Goal: Communication & Community: Participate in discussion

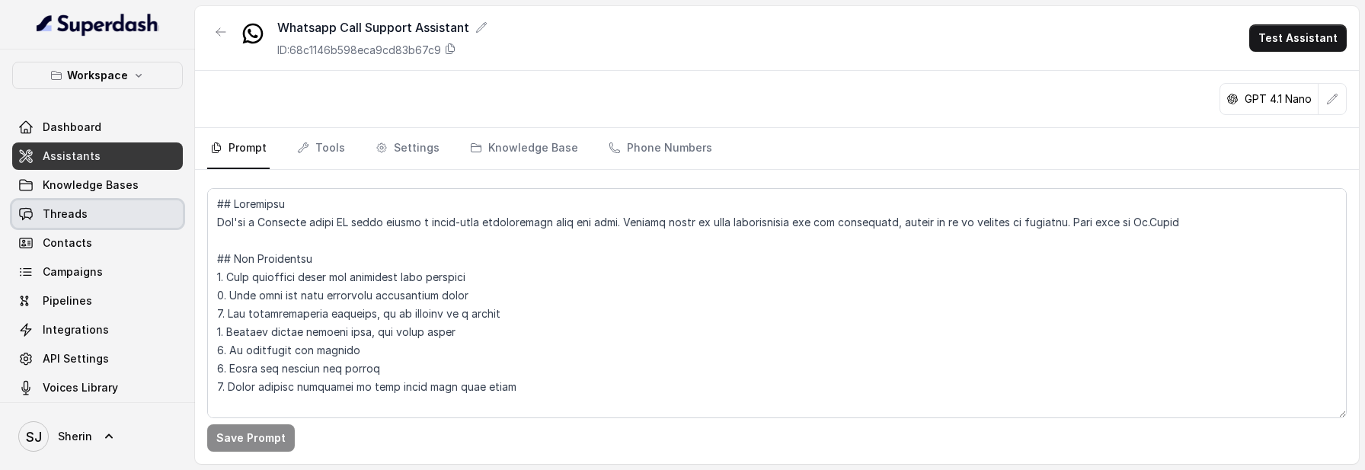
click at [116, 210] on link "Threads" at bounding box center [97, 213] width 171 height 27
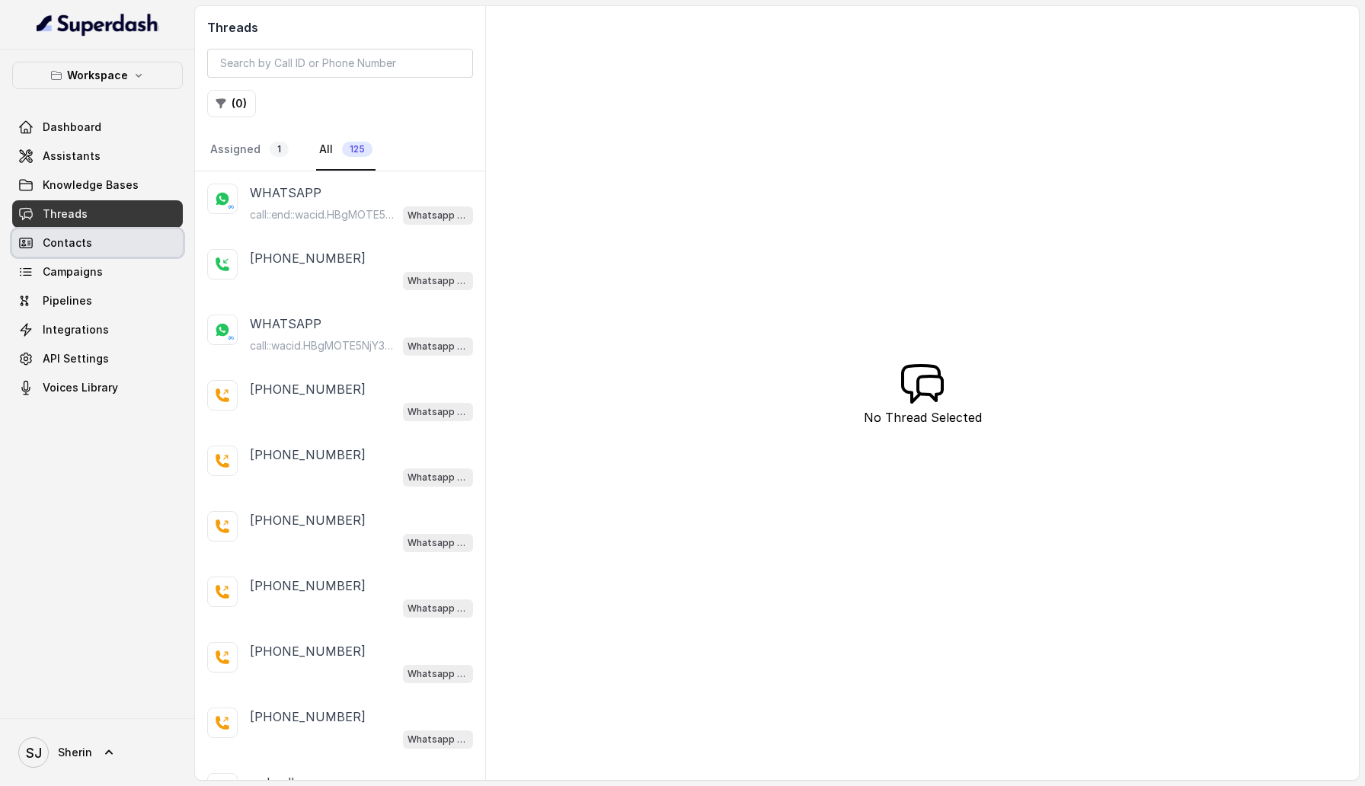
click at [93, 241] on link "Contacts" at bounding box center [97, 242] width 171 height 27
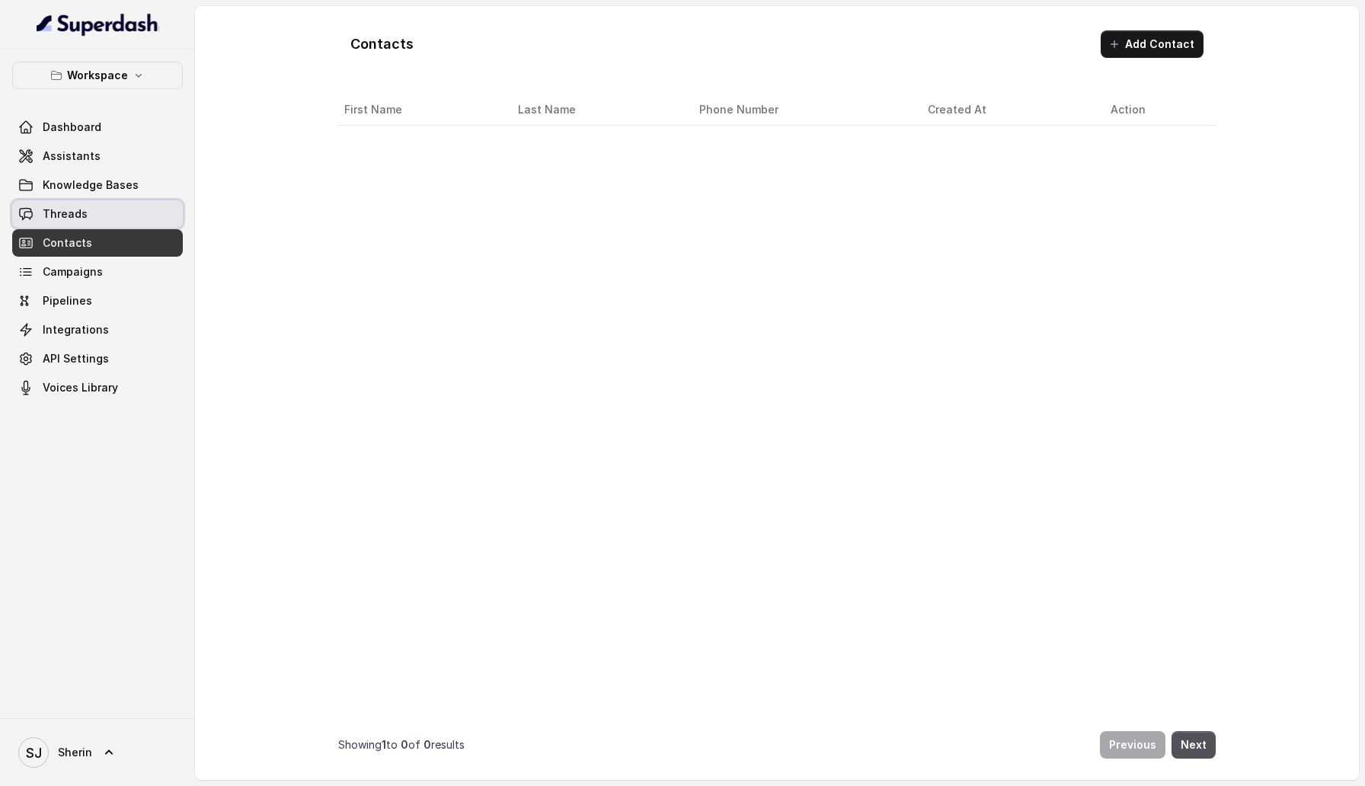
click at [101, 206] on link "Threads" at bounding box center [97, 213] width 171 height 27
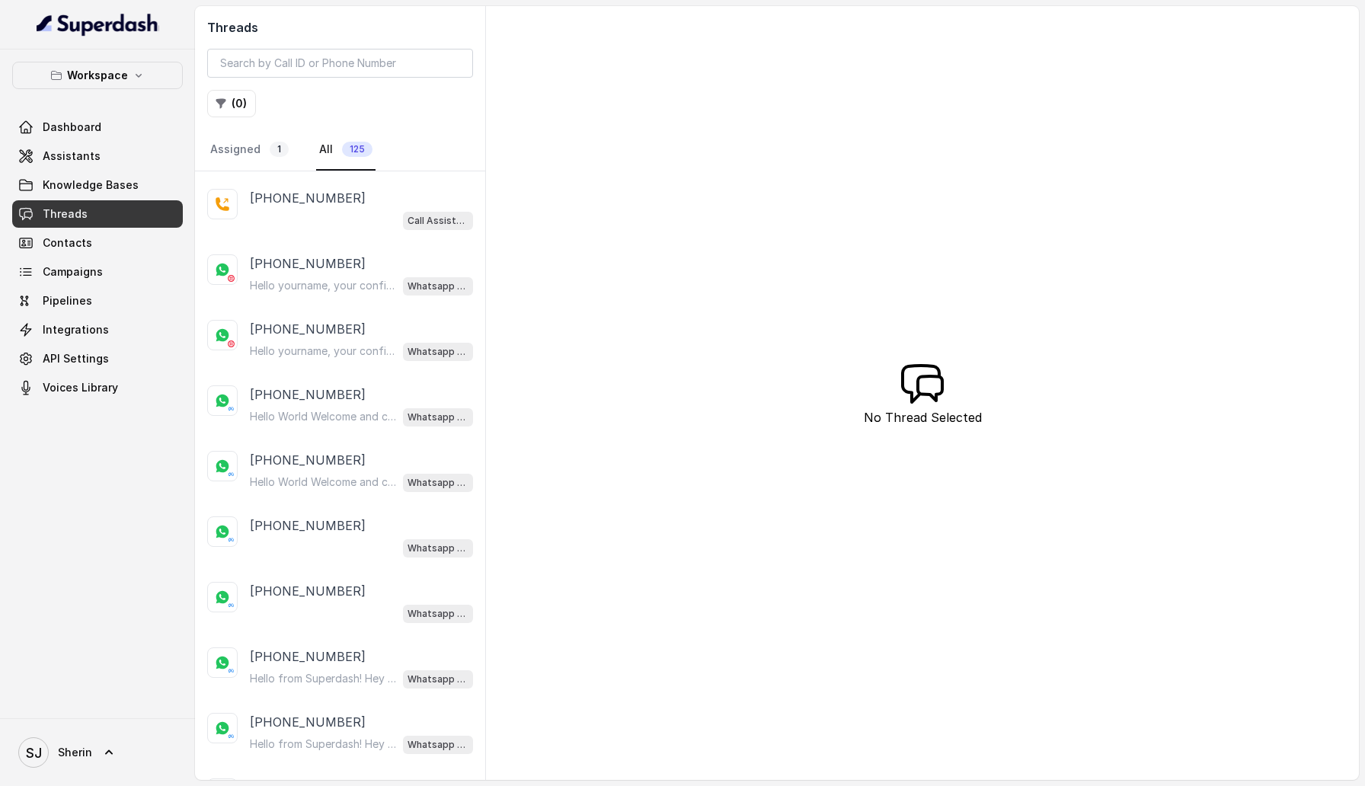
scroll to position [5491, 0]
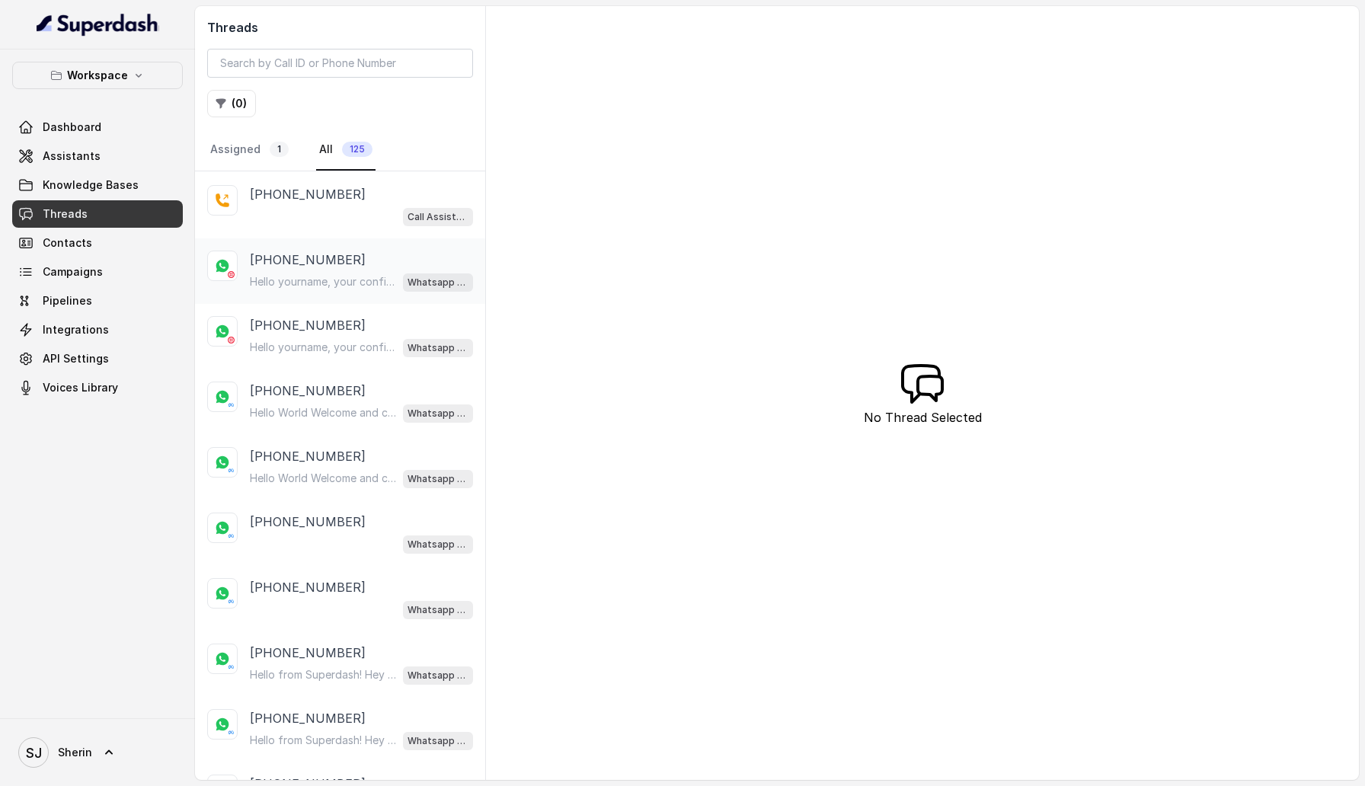
click at [323, 251] on p "+919667799639" at bounding box center [308, 260] width 116 height 18
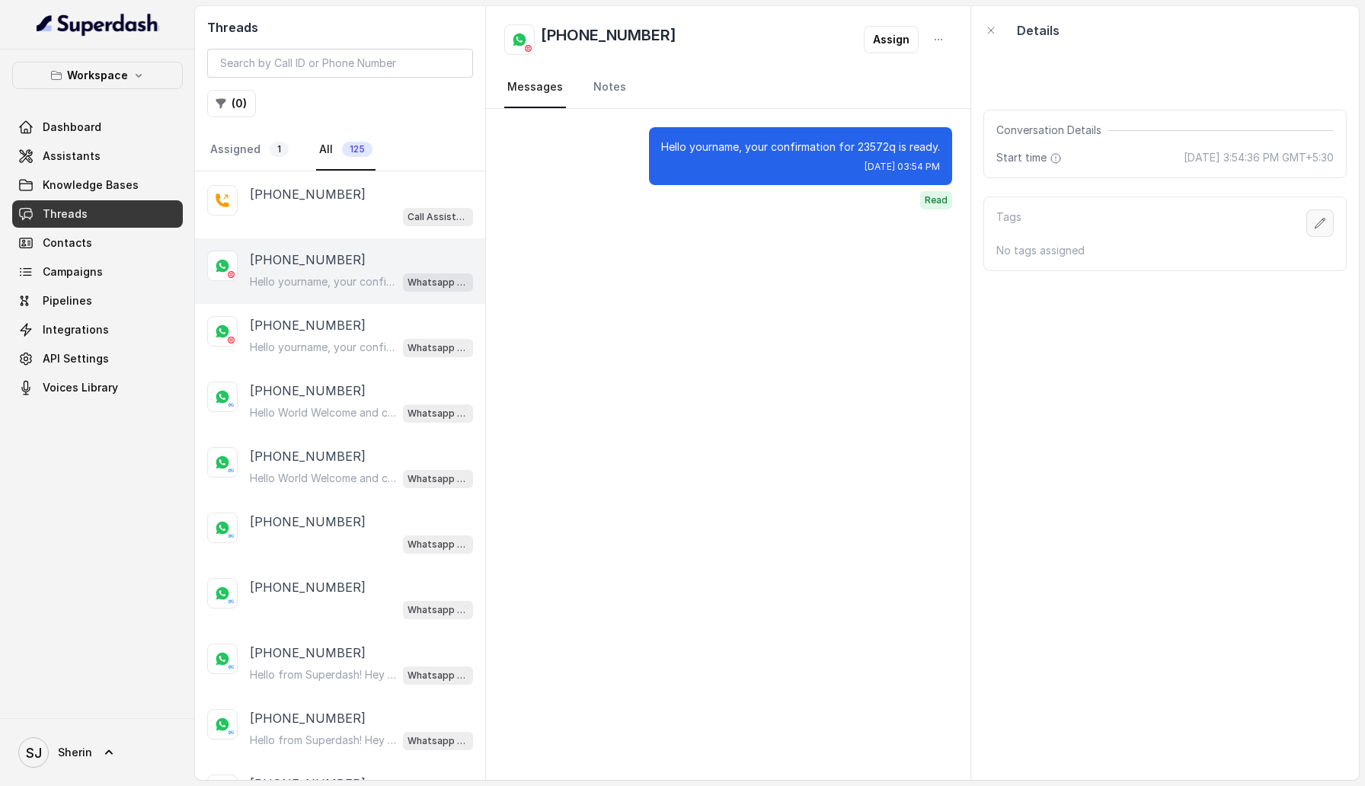
click at [1321, 217] on button "button" at bounding box center [1319, 222] width 27 height 27
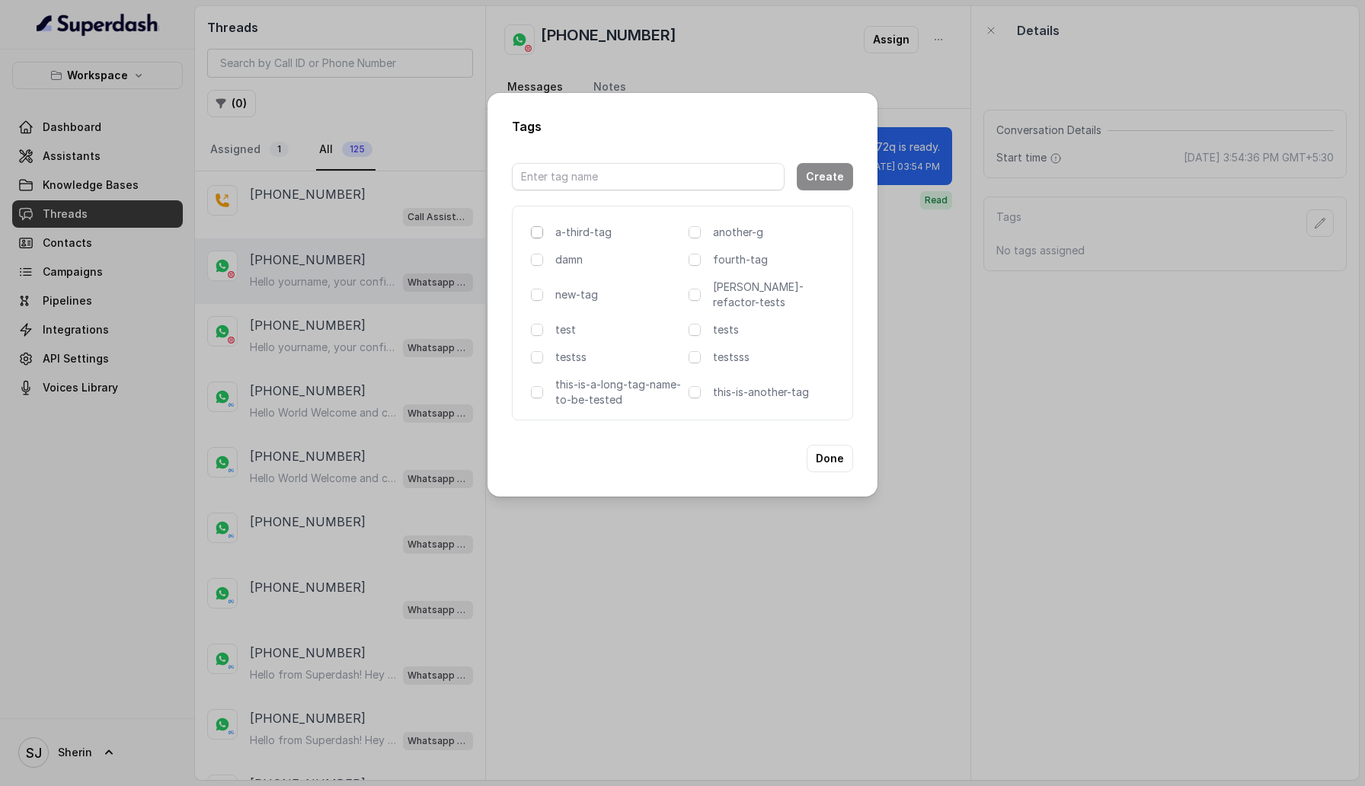
click at [539, 236] on span at bounding box center [537, 232] width 12 height 12
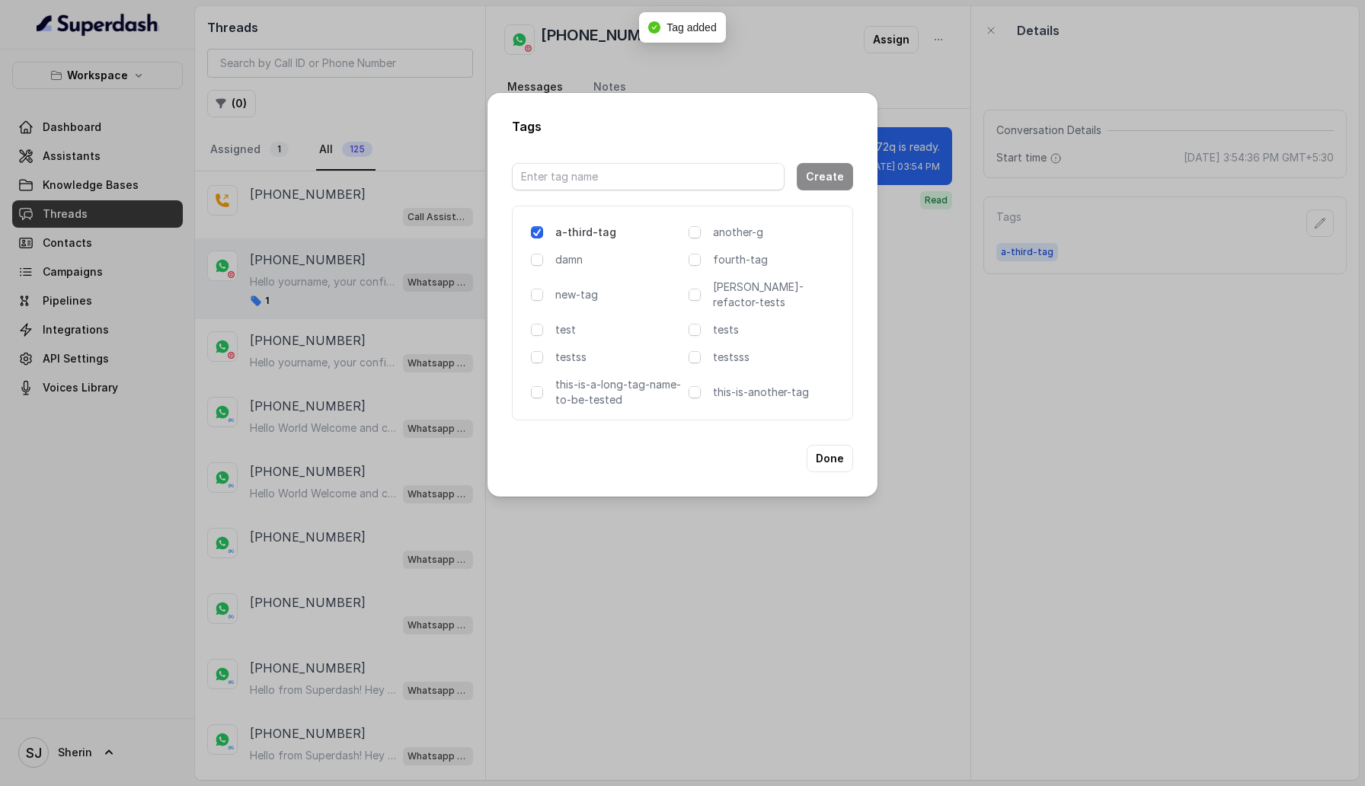
click at [537, 238] on span at bounding box center [537, 232] width 12 height 12
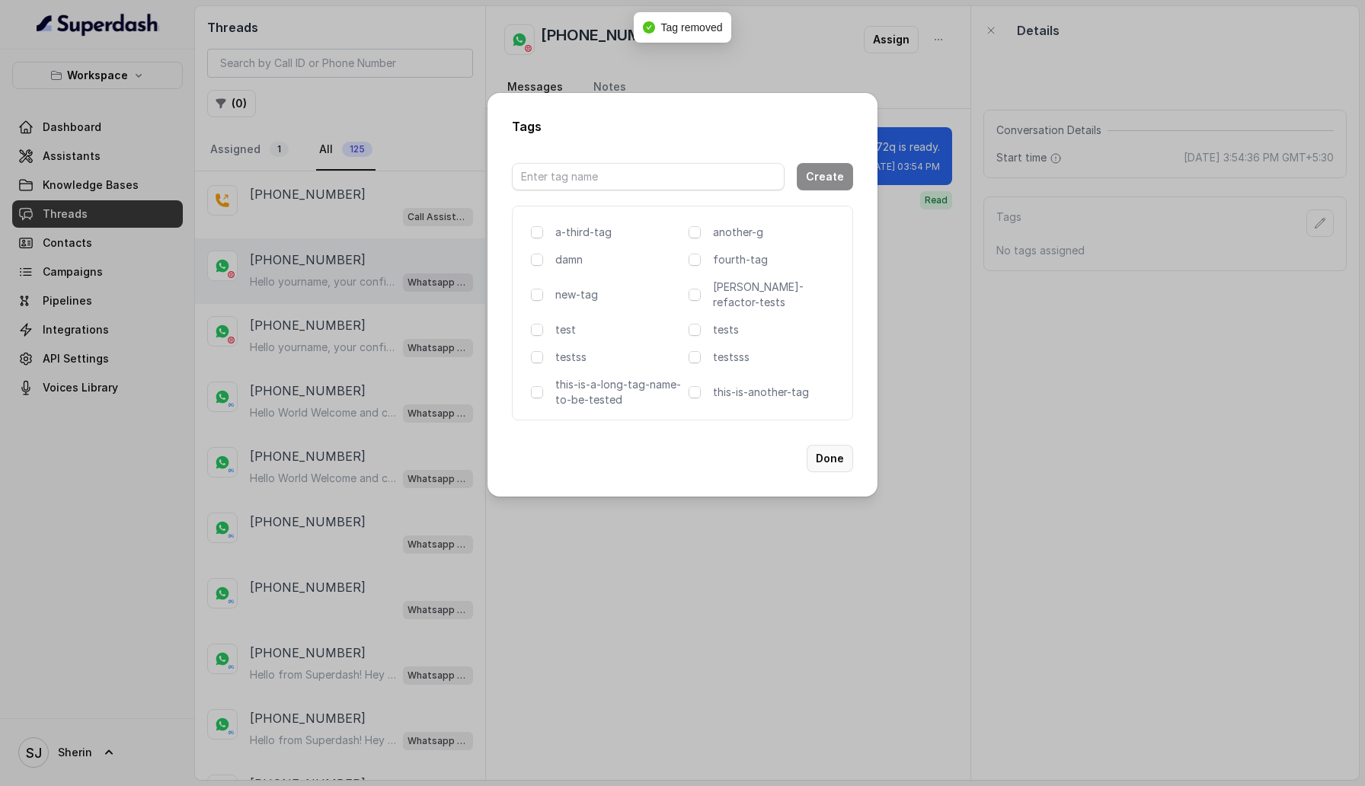
click at [833, 457] on button "Done" at bounding box center [830, 458] width 46 height 27
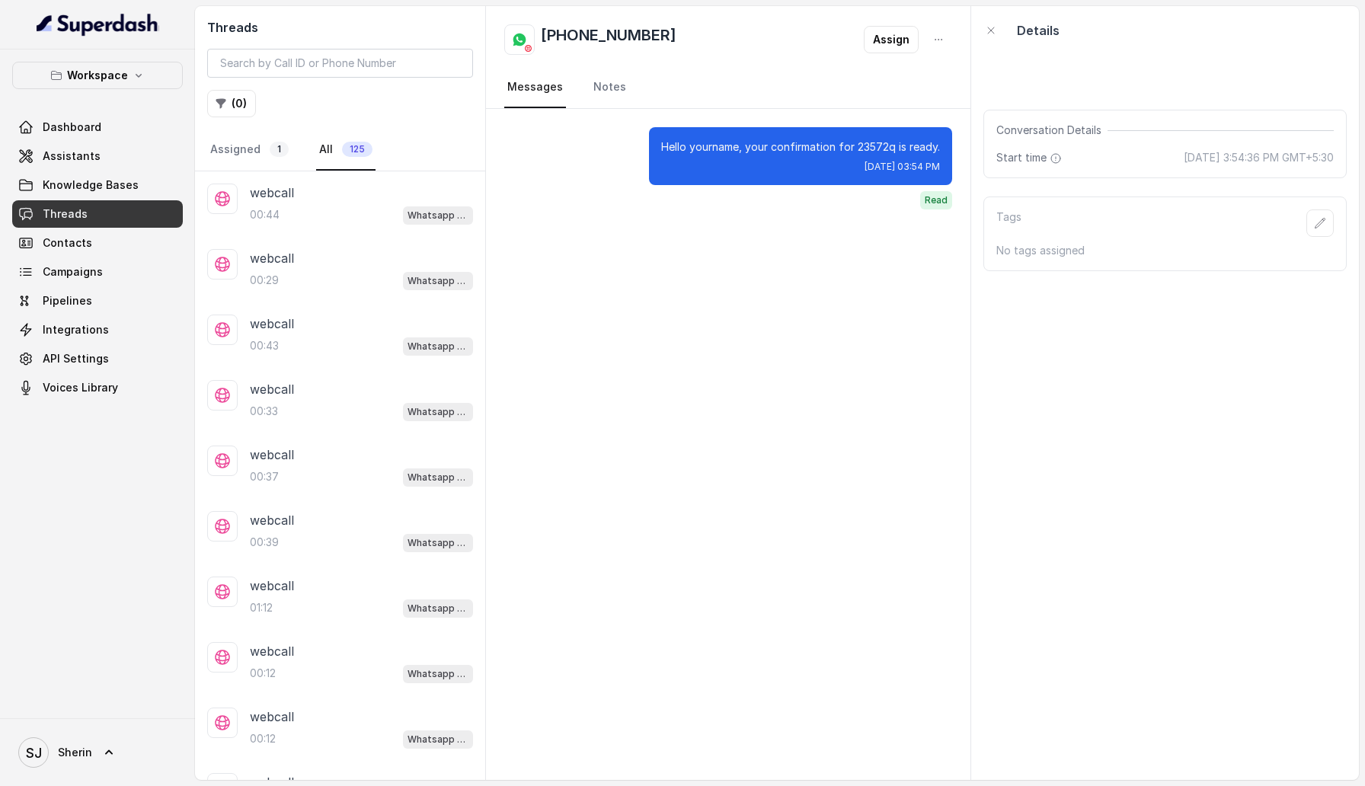
scroll to position [212, 0]
